Goal: Navigation & Orientation: Understand site structure

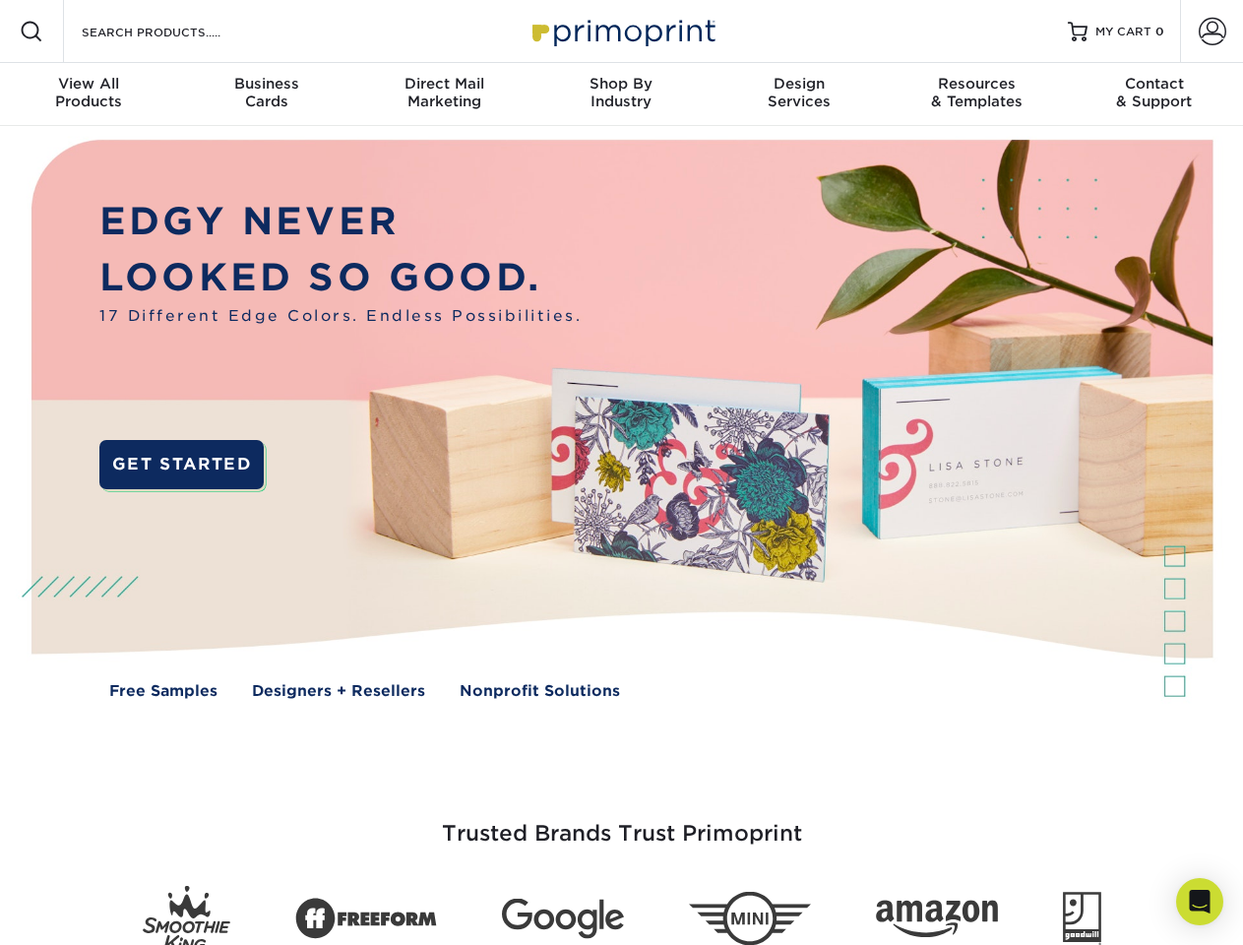
click at [621, 472] on img at bounding box center [621, 433] width 1230 height 615
click at [31, 31] on span at bounding box center [32, 32] width 24 height 24
click at [1212, 31] on span at bounding box center [1213, 32] width 28 height 28
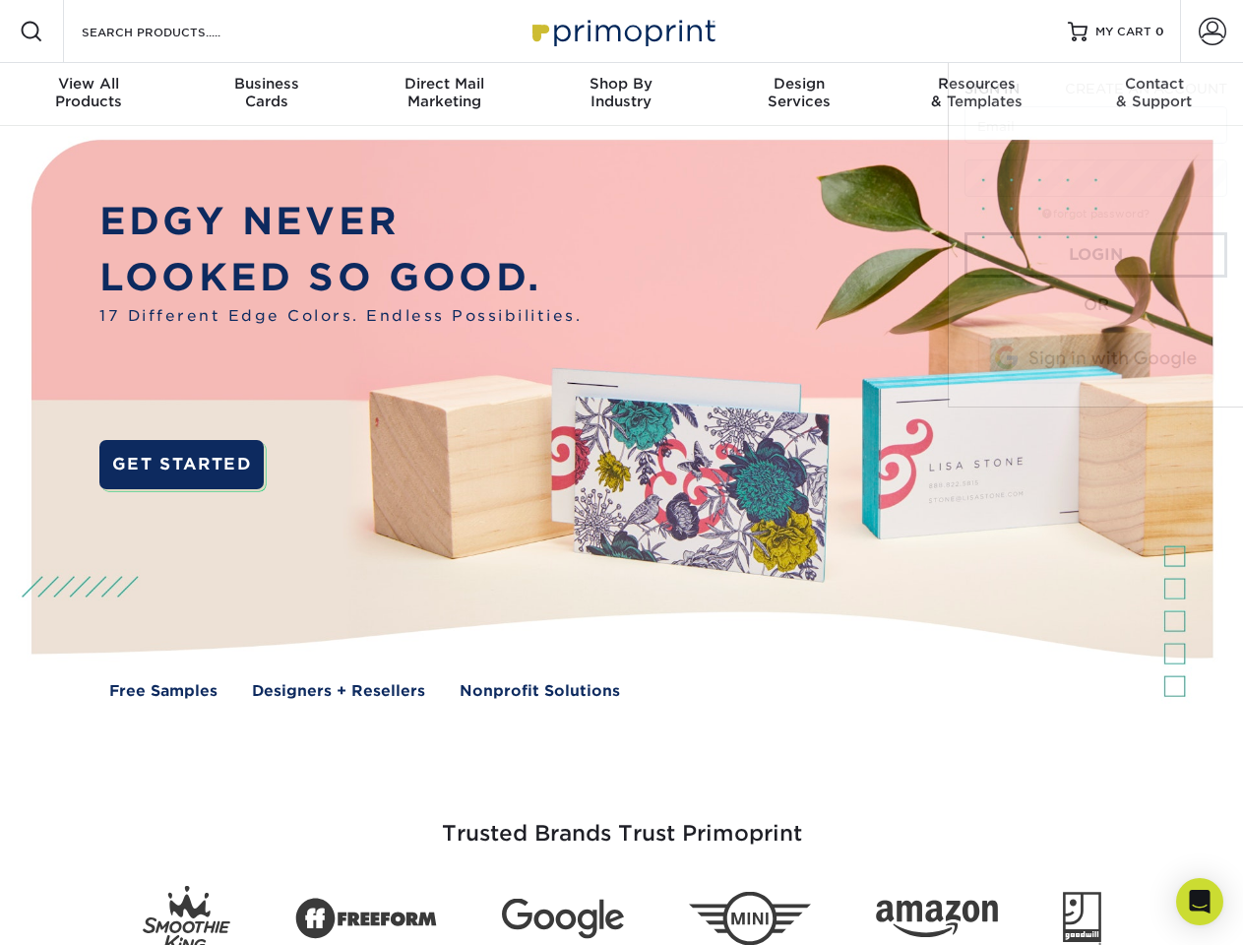
click at [89, 94] on div "View All Products" at bounding box center [88, 92] width 177 height 35
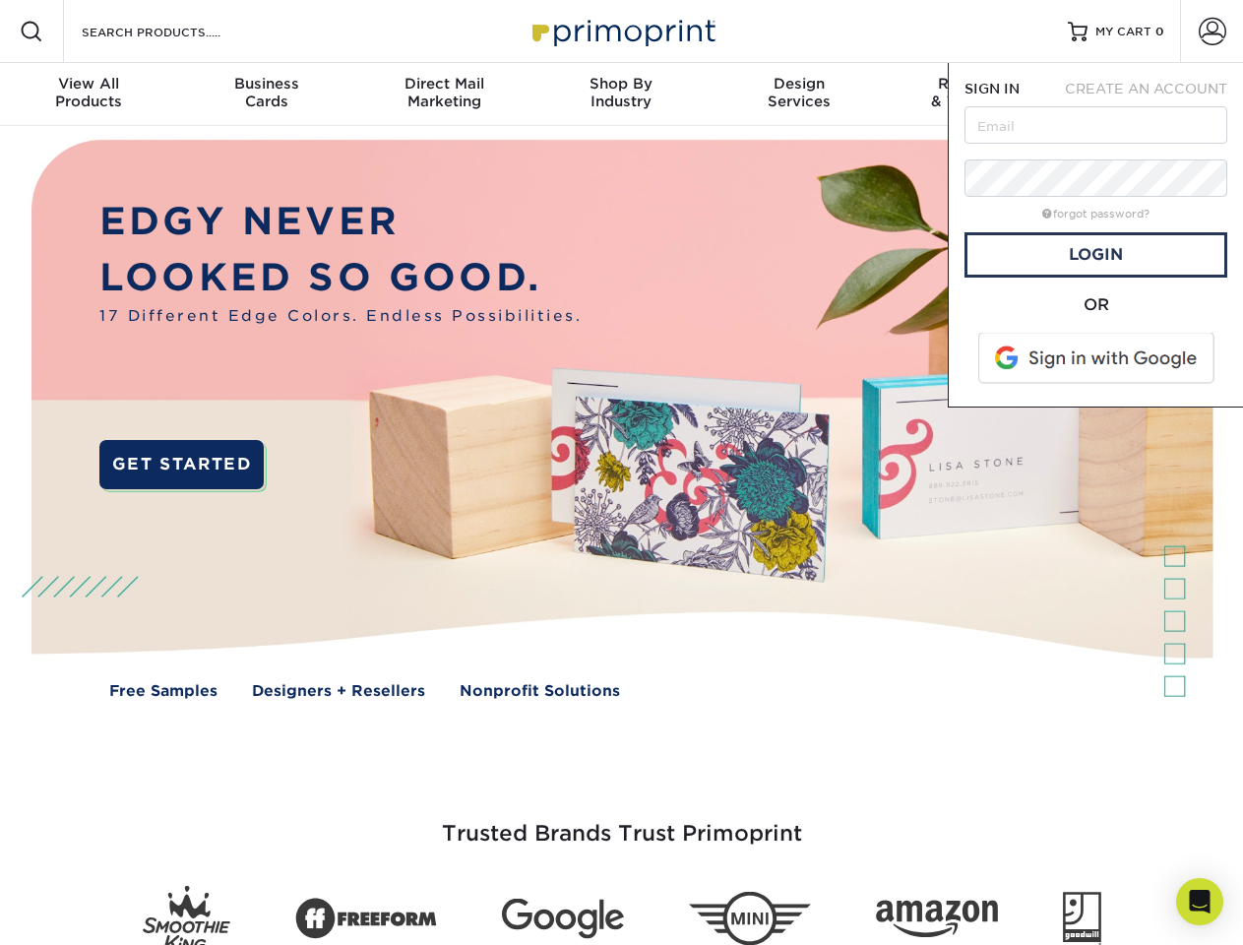
click at [266, 94] on div "Business Cards" at bounding box center [265, 92] width 177 height 35
click at [444, 94] on div "Direct Mail Marketing" at bounding box center [443, 92] width 177 height 35
click at [621, 94] on div "Shop By Industry" at bounding box center [620, 92] width 177 height 35
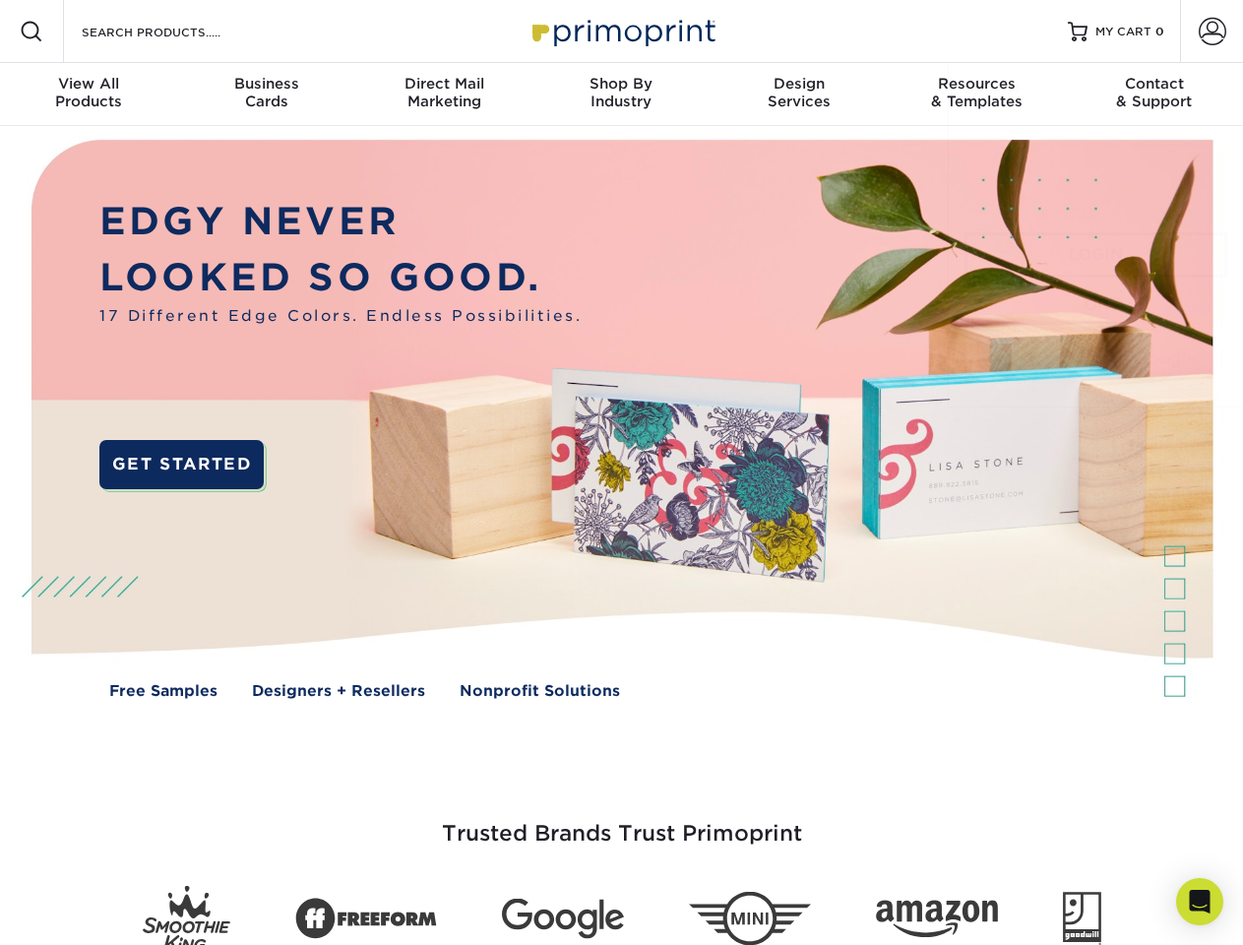
click at [799, 94] on div "Design Services" at bounding box center [799, 92] width 177 height 35
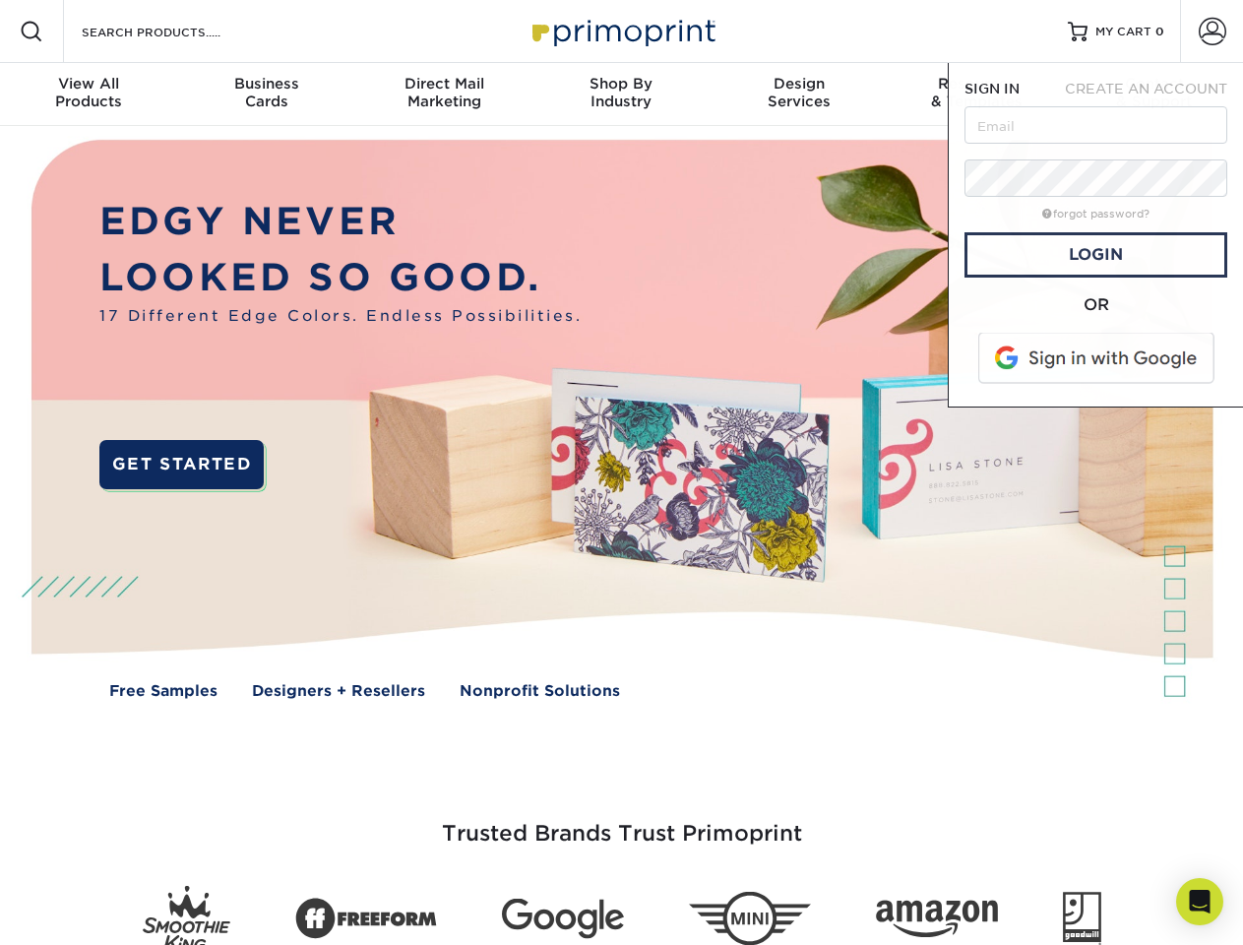
click at [976, 94] on span "SIGN IN" at bounding box center [992, 89] width 55 height 16
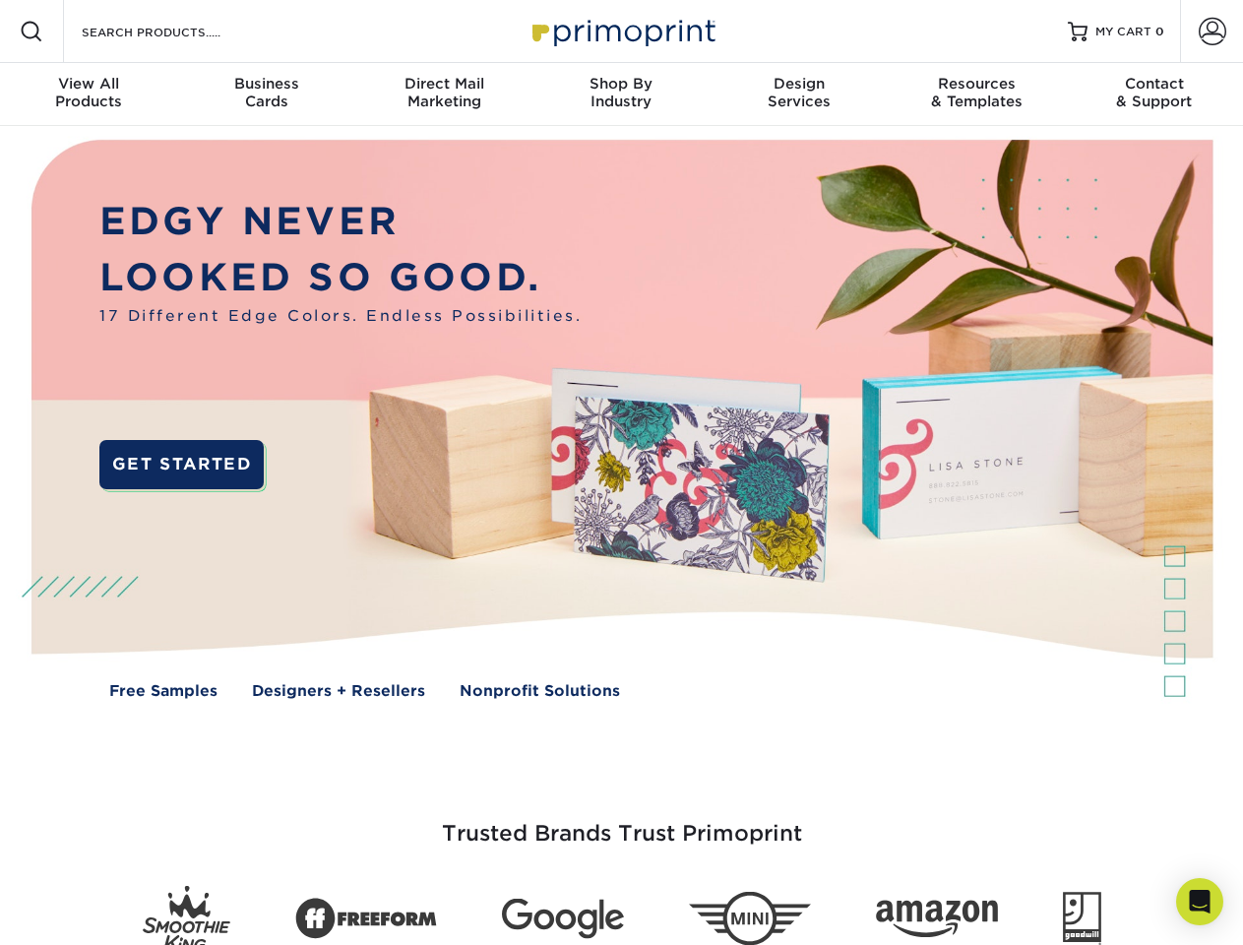
click at [1155, 94] on div "Contact & Support" at bounding box center [1154, 92] width 177 height 35
